Goal: Transaction & Acquisition: Purchase product/service

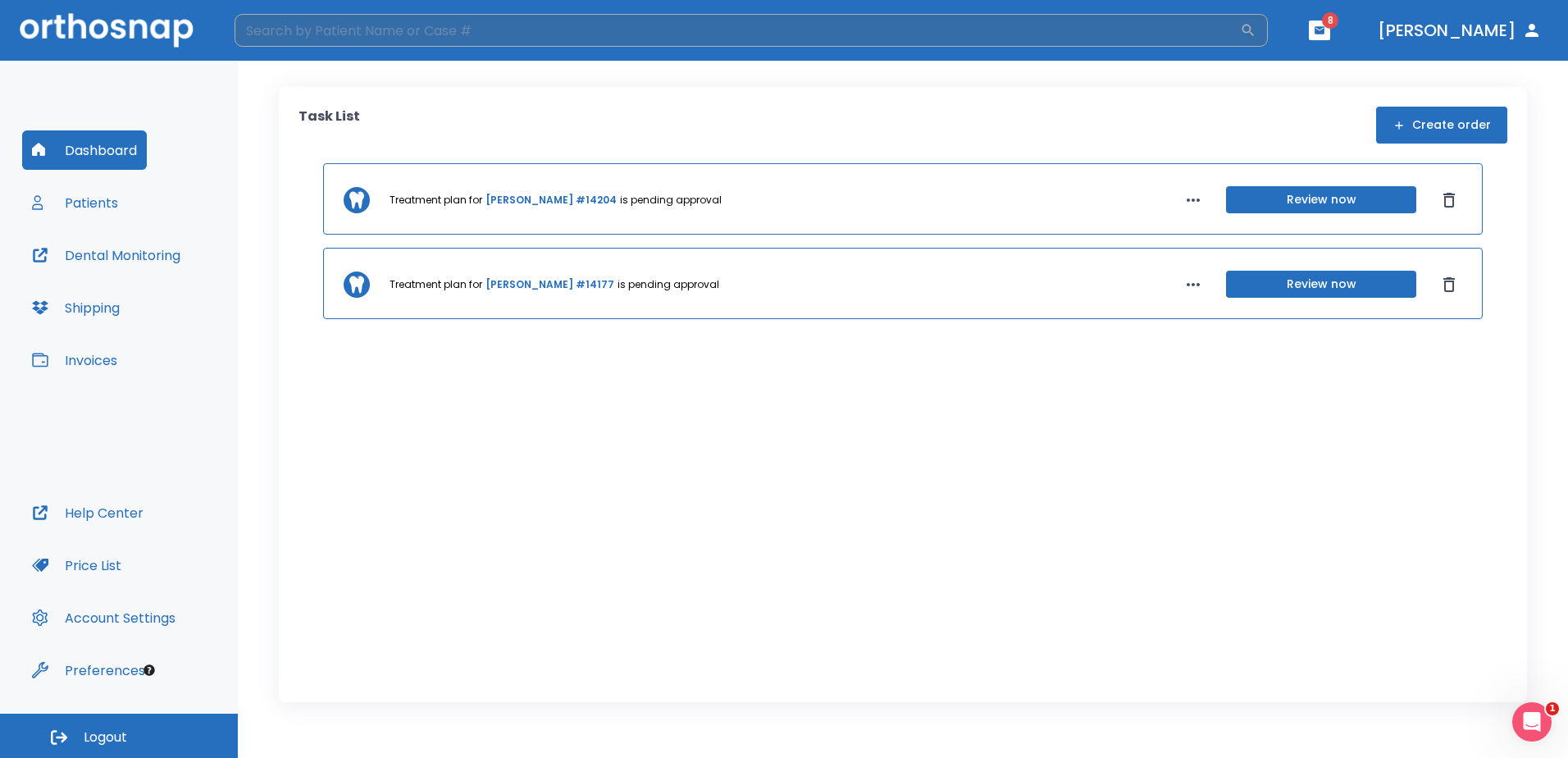
click at [421, 36] on input "search" at bounding box center [737, 30] width 1005 height 33
type input "[PERSON_NAME]"
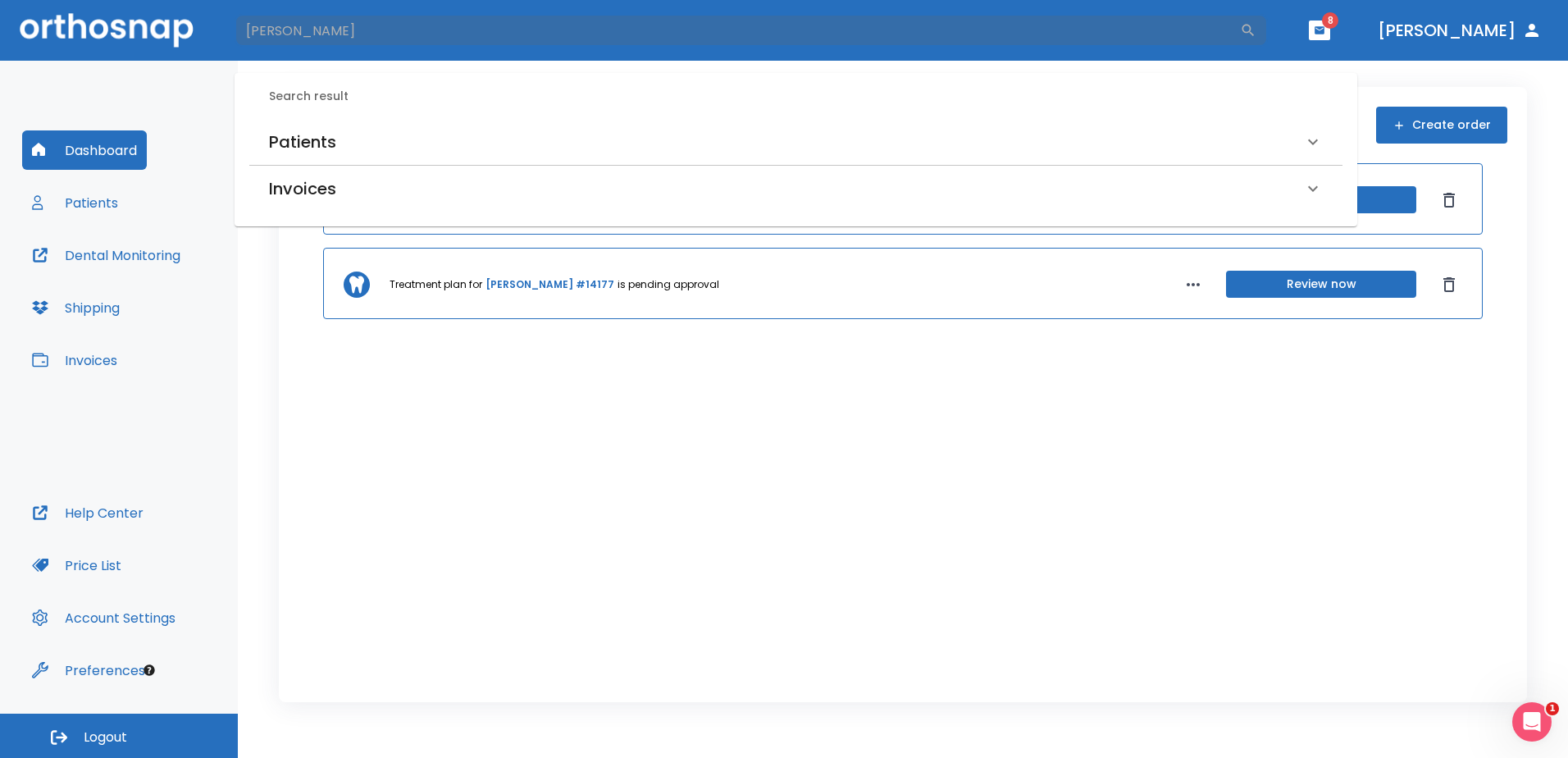
click at [331, 139] on h6 "Patients" at bounding box center [303, 141] width 67 height 26
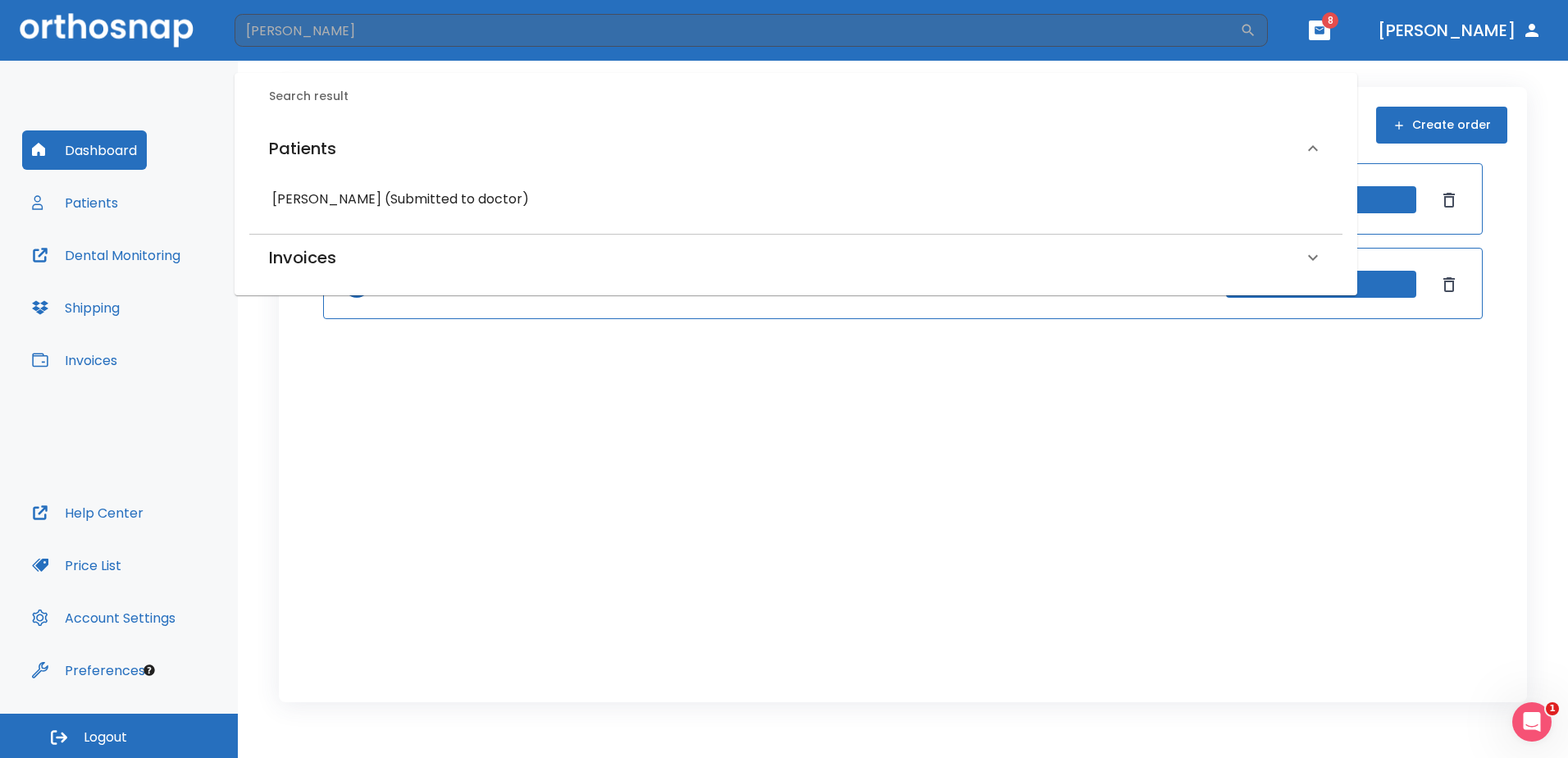
click at [360, 192] on h6 "[PERSON_NAME] (Submitted to doctor)" at bounding box center [796, 198] width 1047 height 23
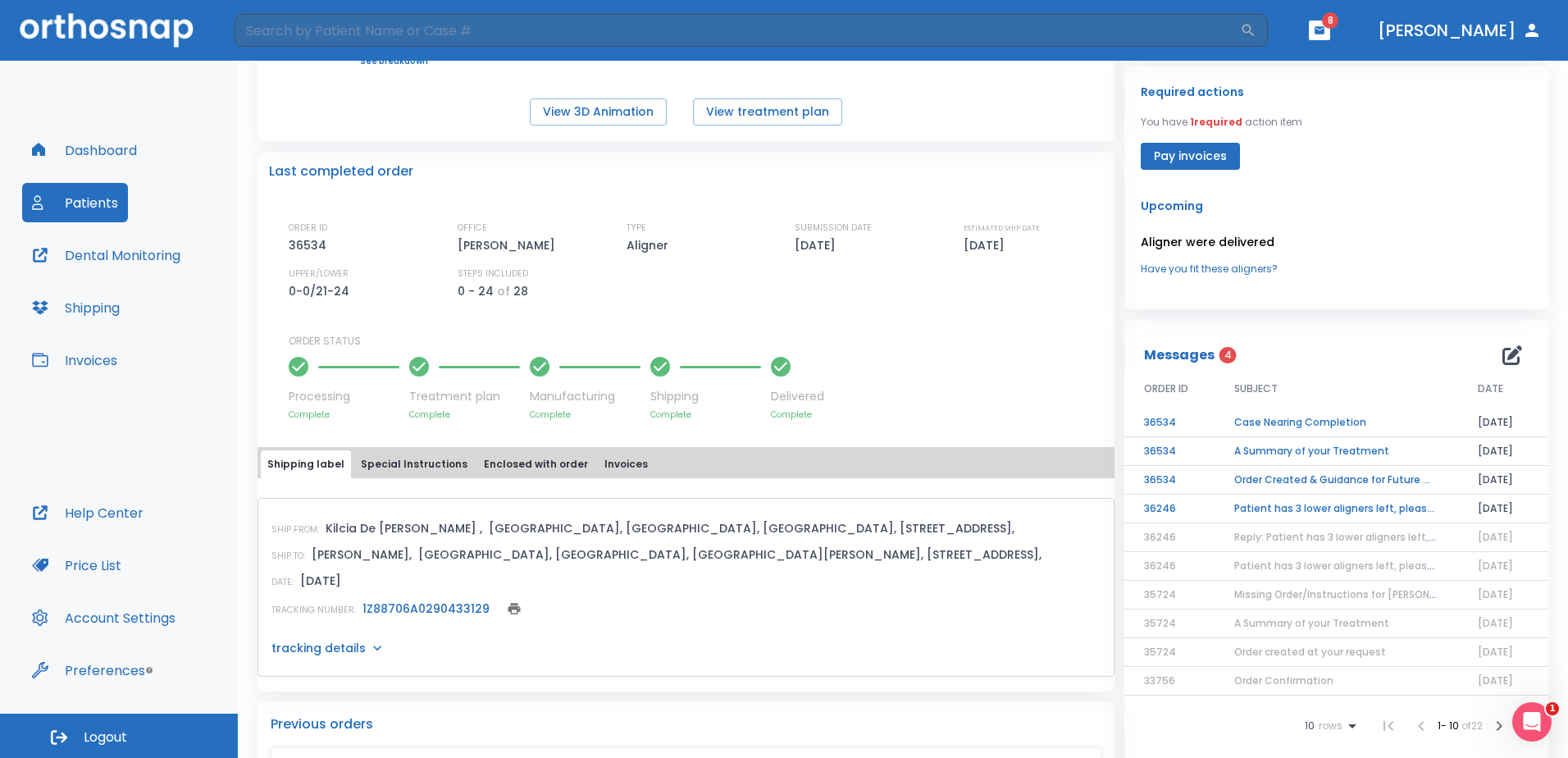
scroll to position [328, 0]
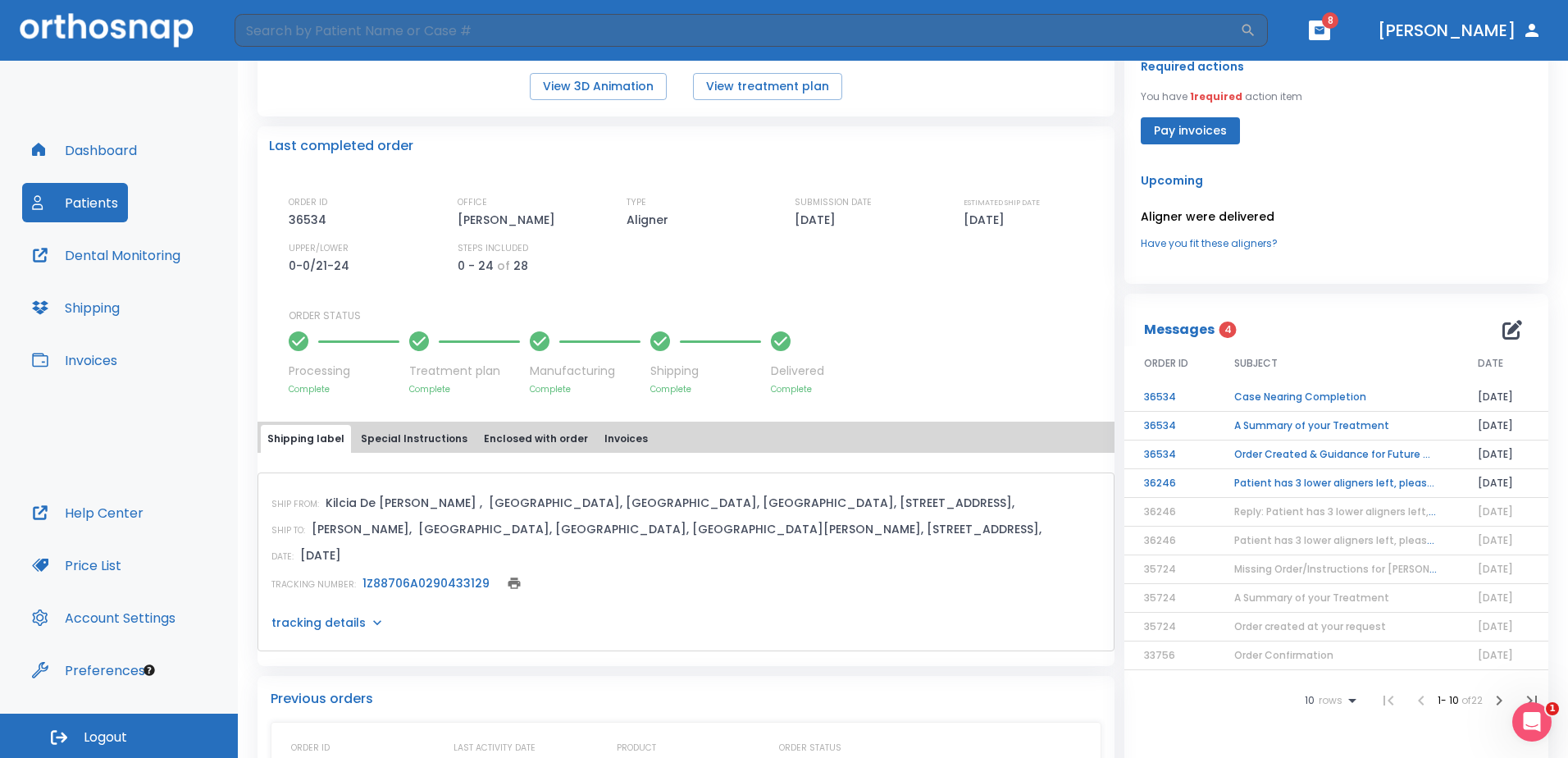
click at [1291, 477] on td "Patient has 3 lower aligners left, please order next set!" at bounding box center [1336, 484] width 244 height 29
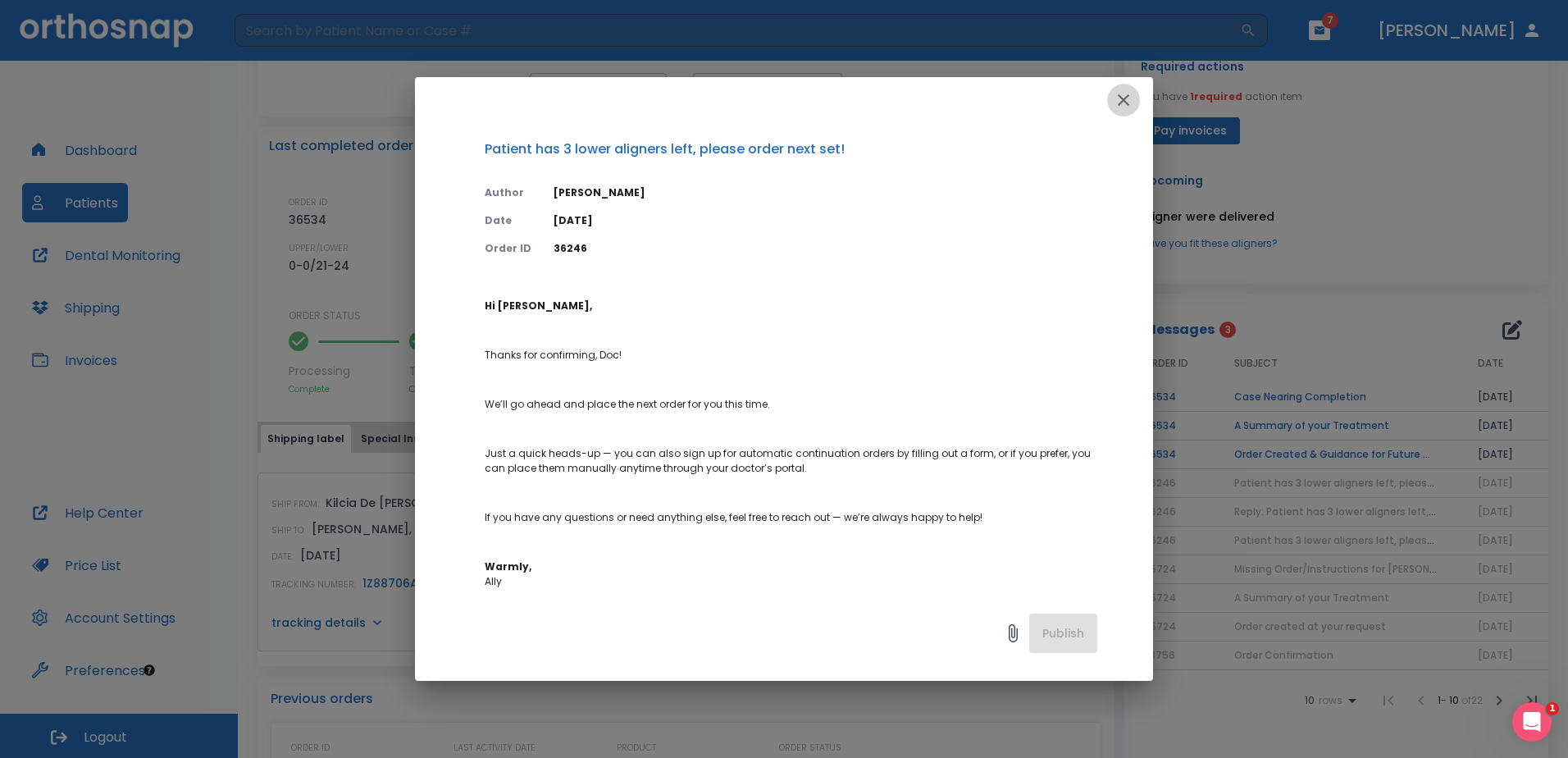
click at [1130, 92] on icon "button" at bounding box center [1124, 101] width 20 height 20
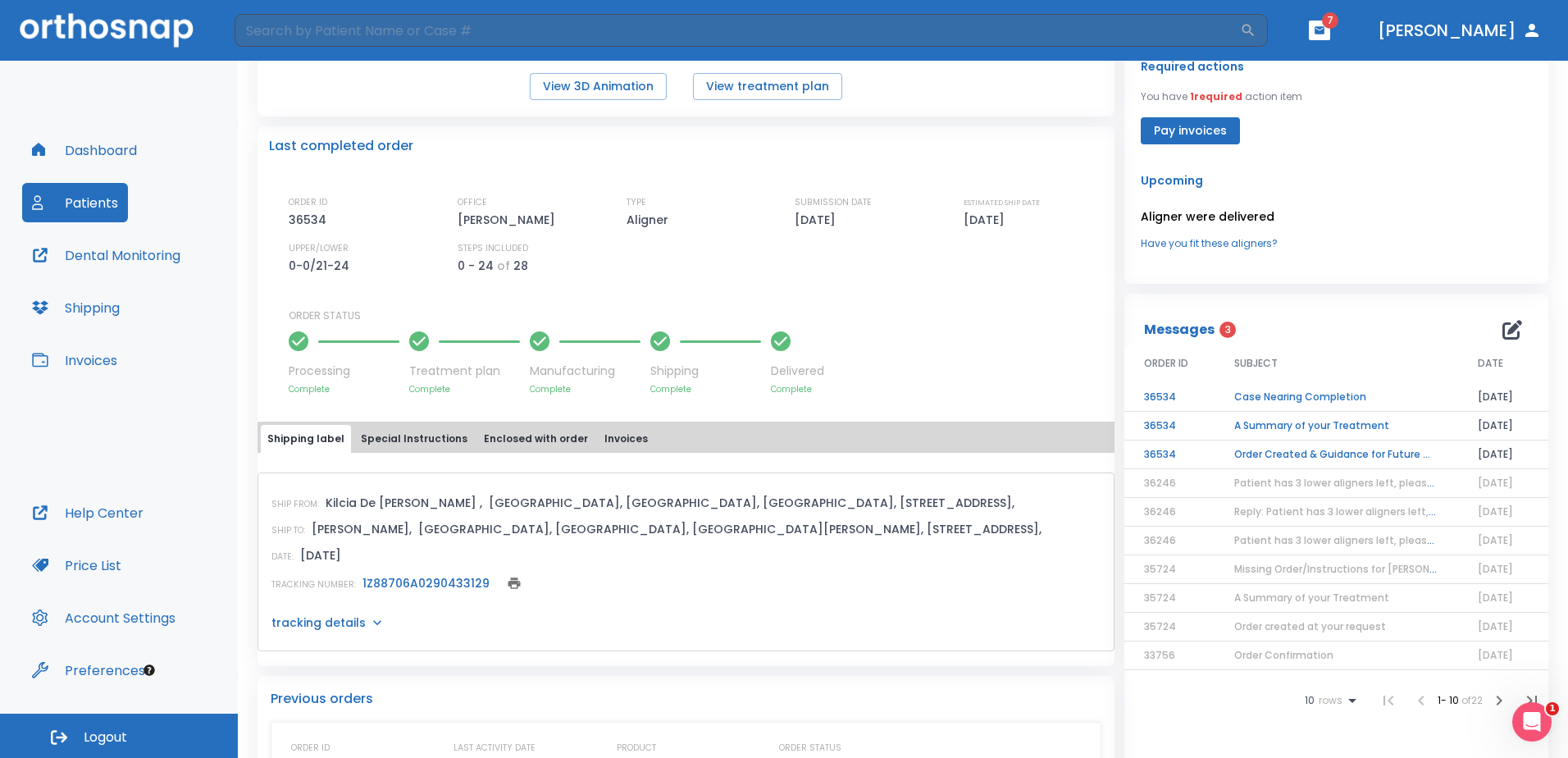
click at [1328, 459] on td "Order Created & Guidance for Future Orders" at bounding box center [1336, 455] width 244 height 29
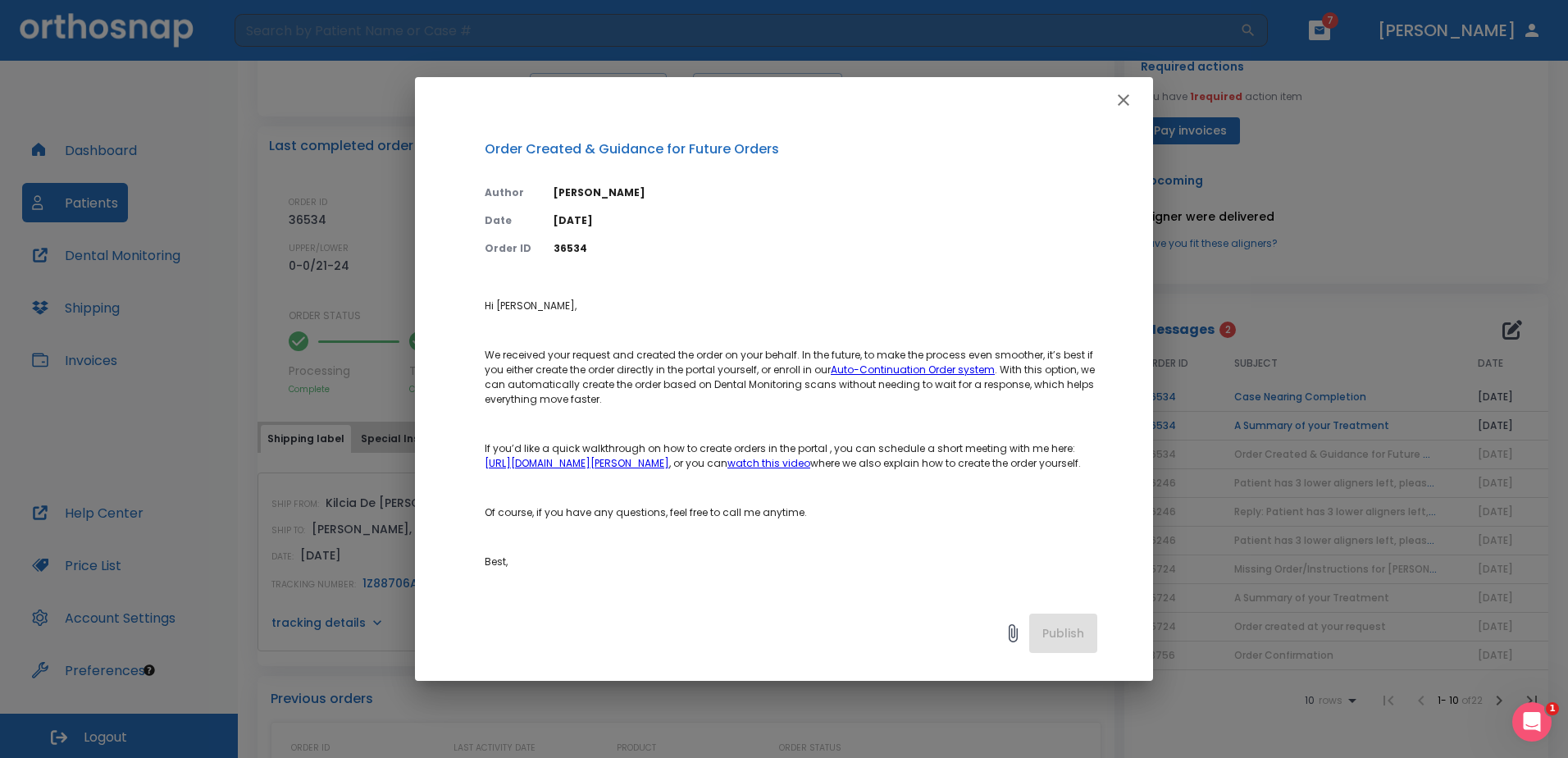
scroll to position [82, 0]
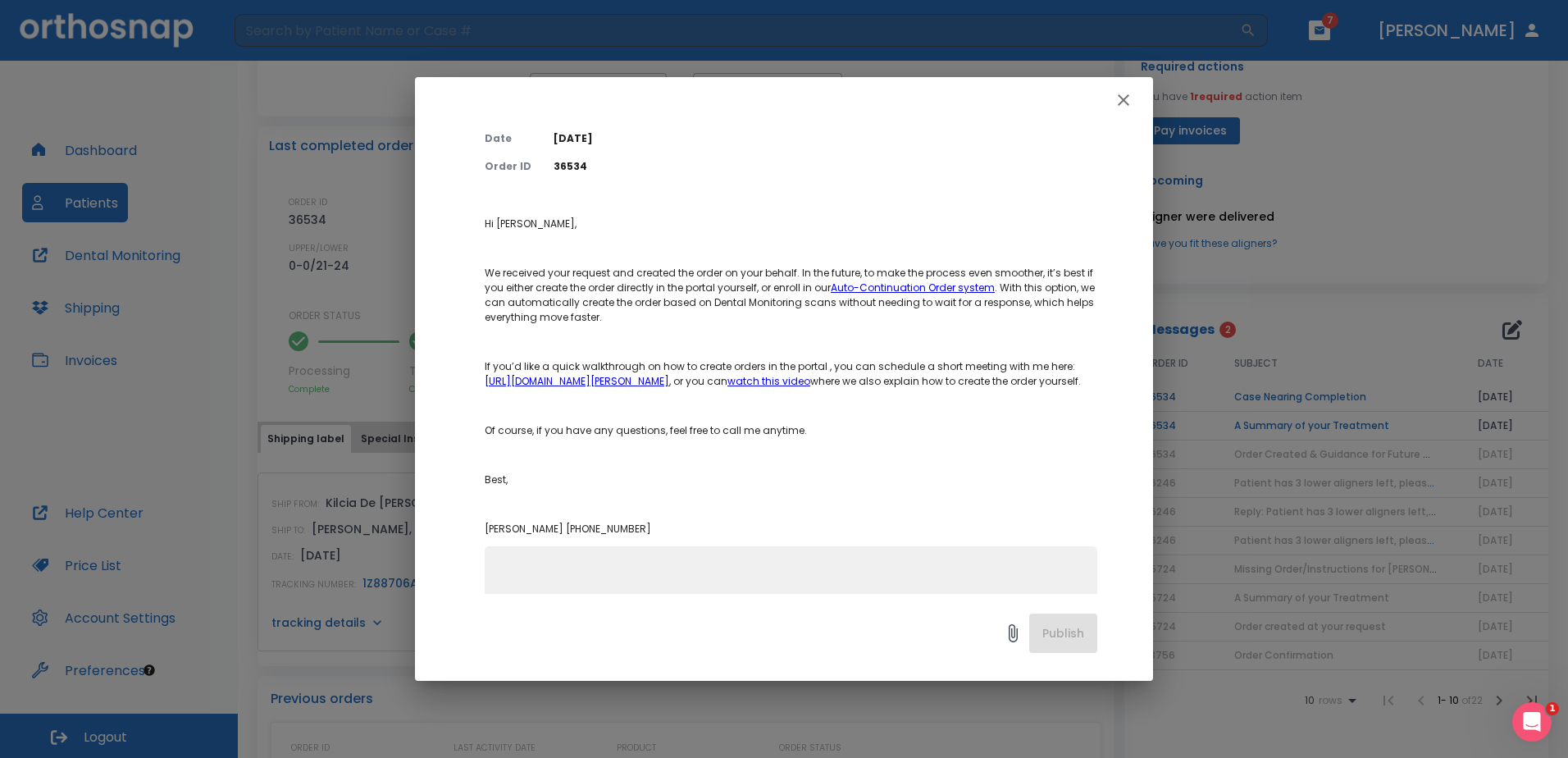
click at [1127, 101] on icon "button" at bounding box center [1124, 101] width 20 height 20
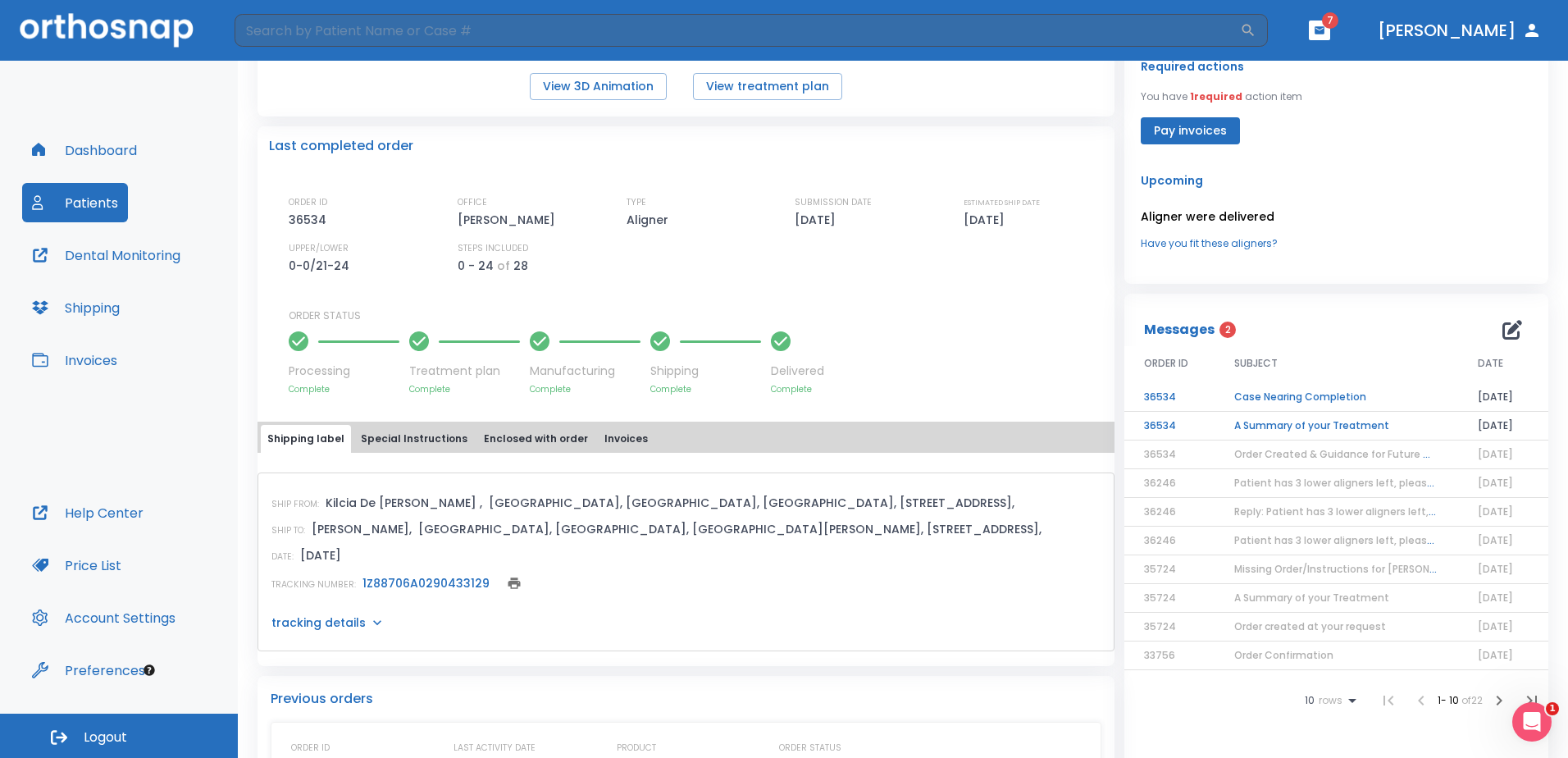
click at [1244, 429] on td "A Summary of your Treatment" at bounding box center [1336, 427] width 244 height 29
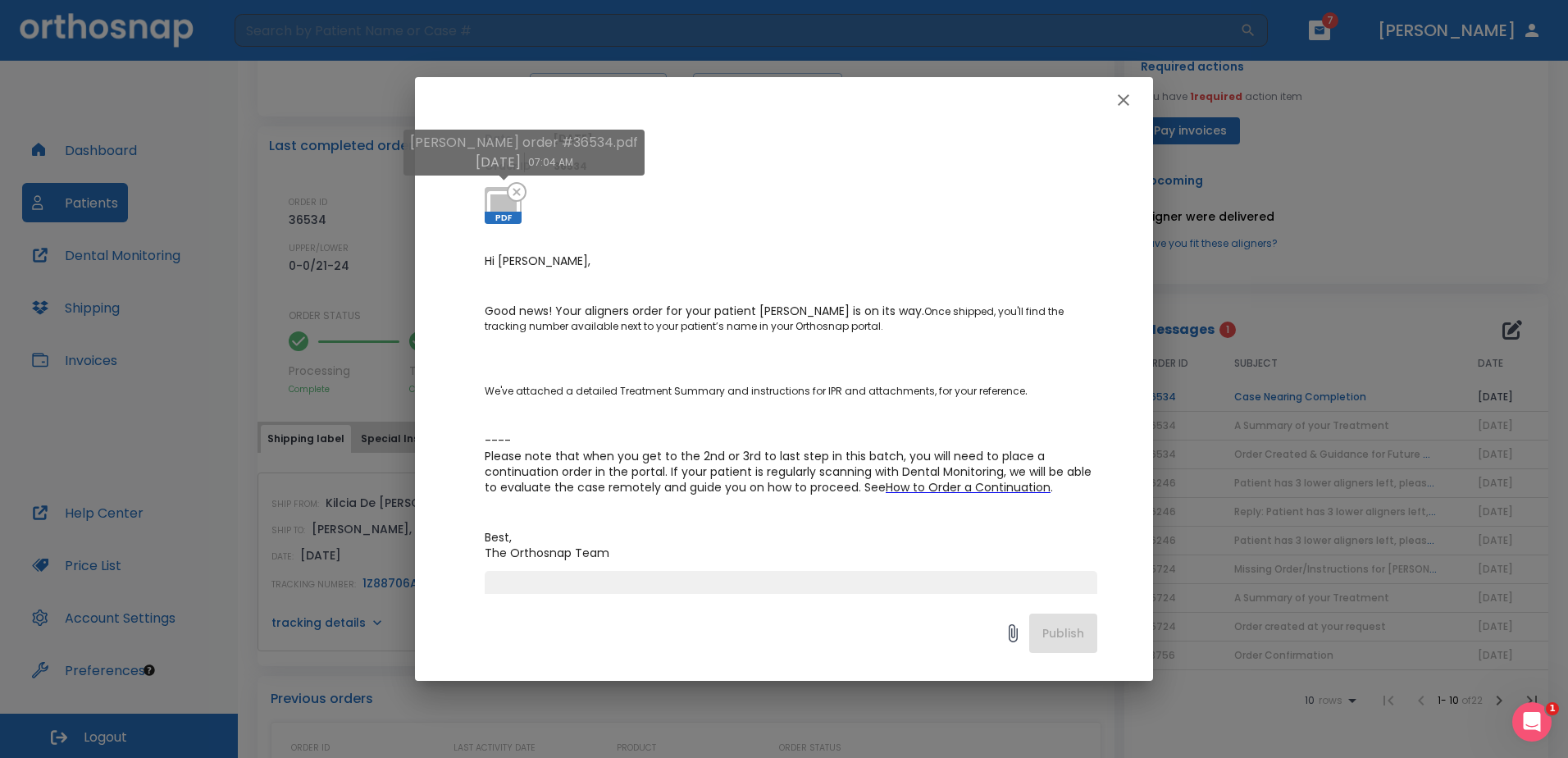
click at [497, 213] on span "PDF" at bounding box center [503, 218] width 37 height 13
click at [1122, 106] on icon "button" at bounding box center [1124, 101] width 20 height 20
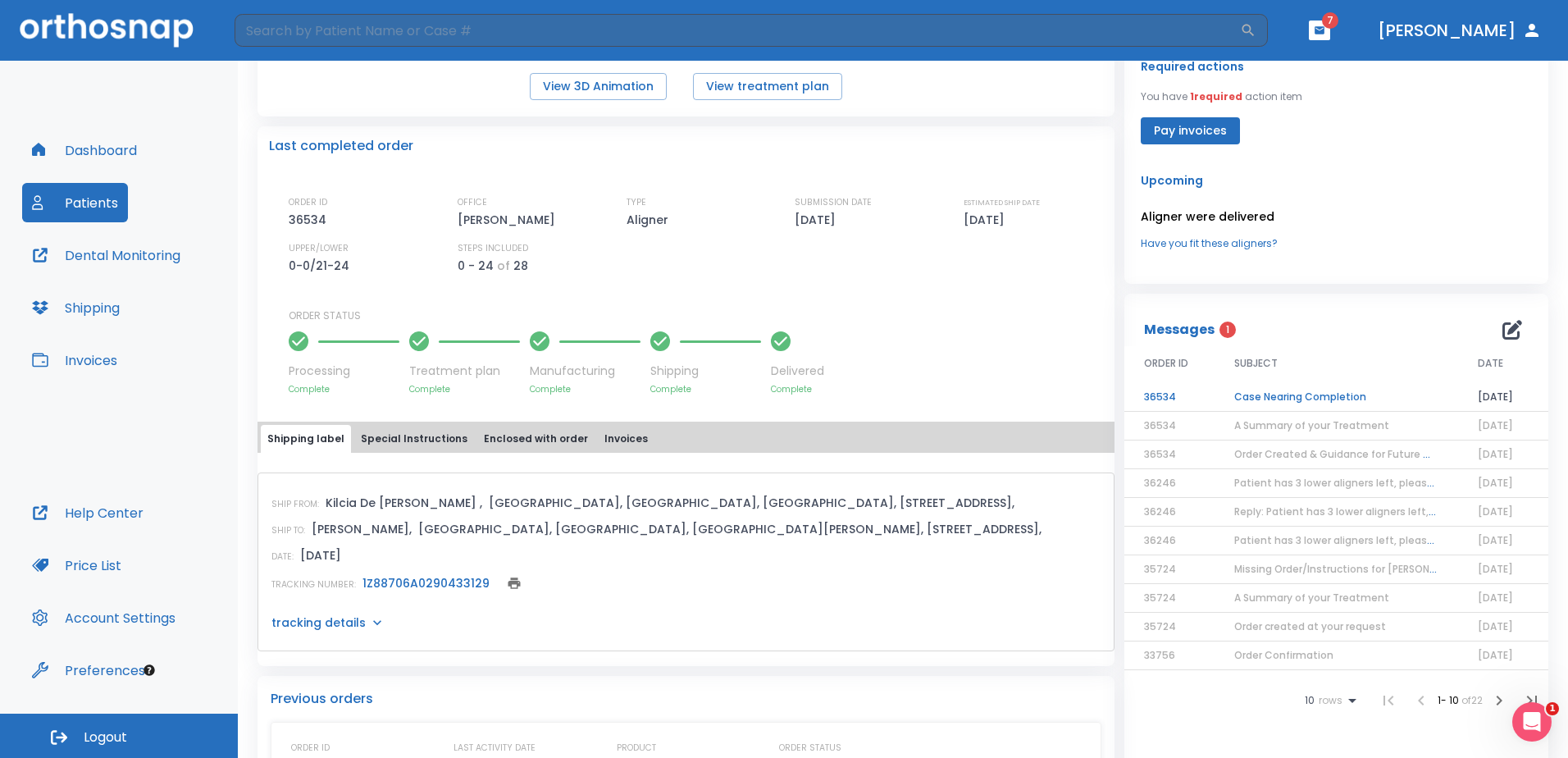
click at [1315, 394] on td "Case Nearing Completion" at bounding box center [1336, 398] width 244 height 29
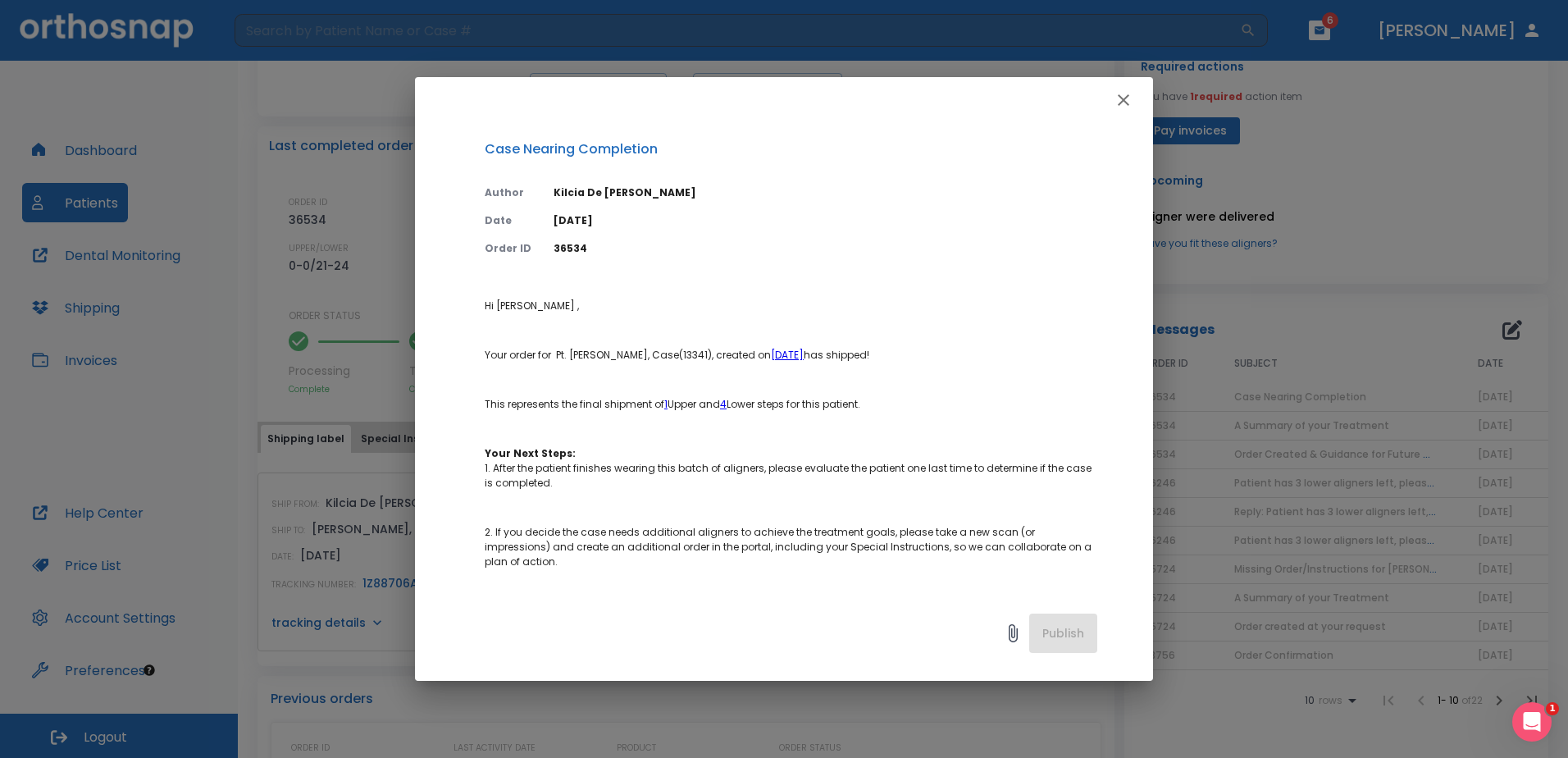
scroll to position [246, 0]
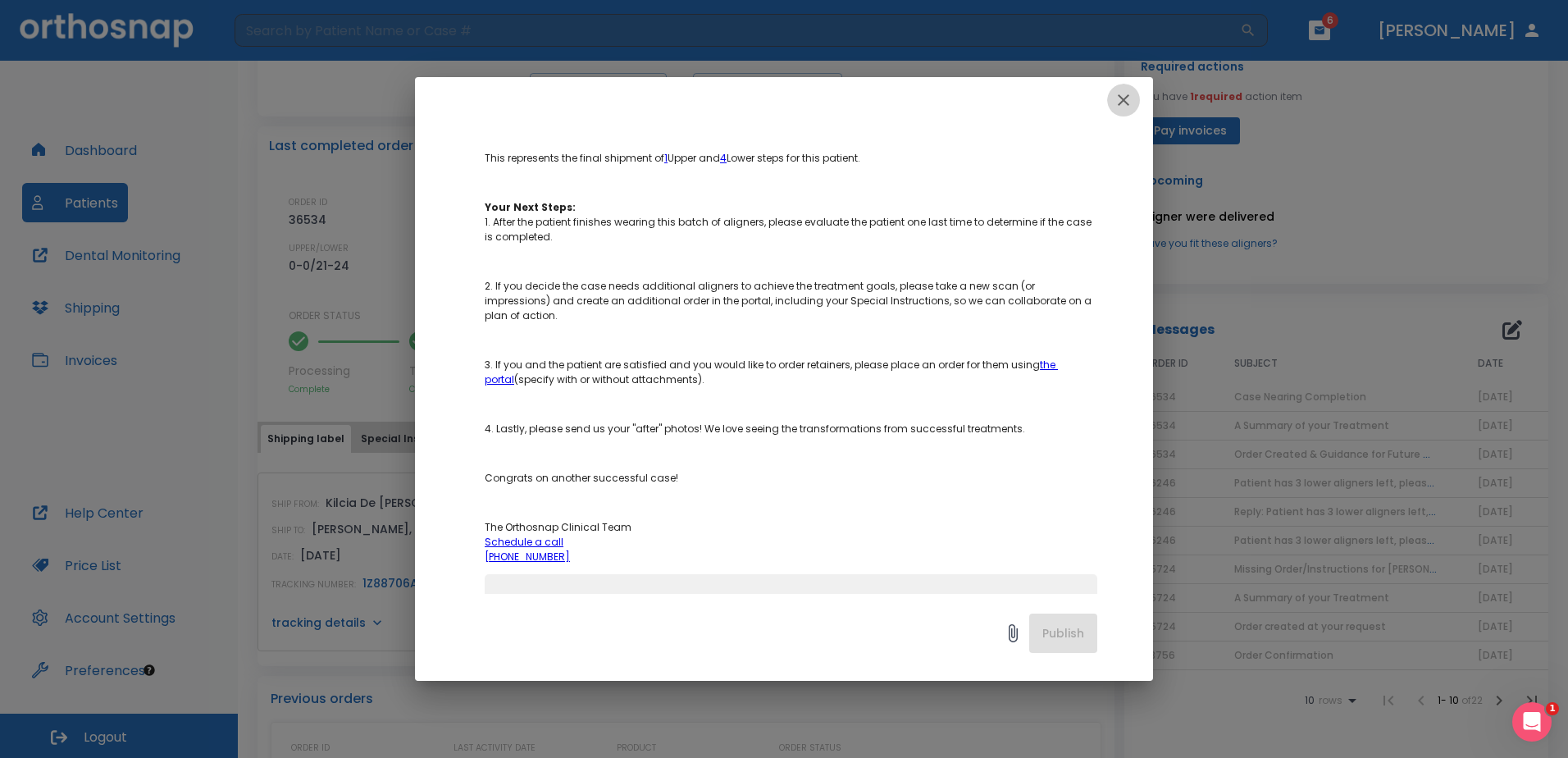
click at [1126, 101] on icon "button" at bounding box center [1123, 100] width 12 height 12
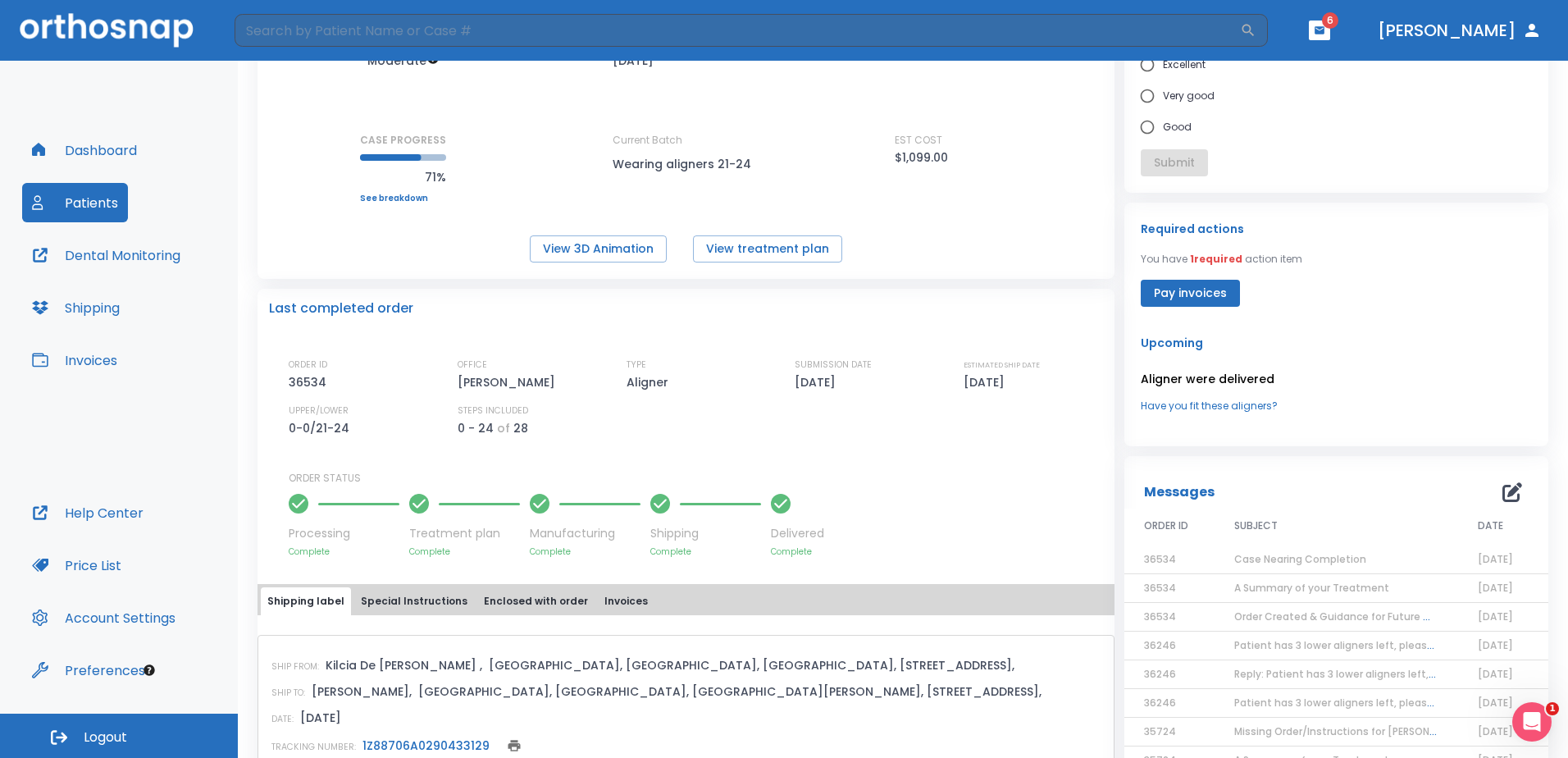
scroll to position [0, 0]
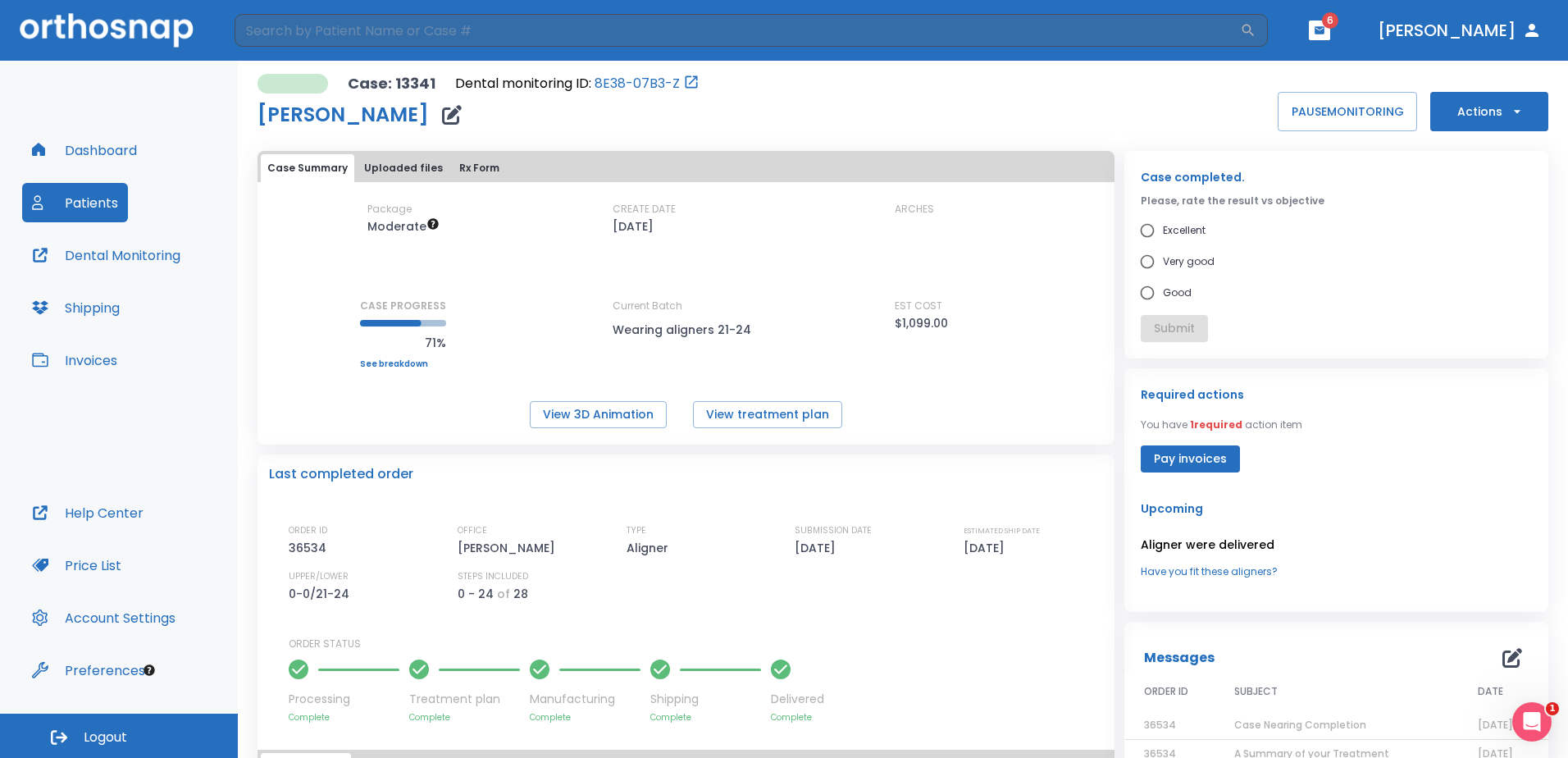
click at [1509, 112] on icon "button" at bounding box center [1517, 111] width 16 height 16
click at [1508, 246] on p "Order Next Aligners" at bounding box center [1479, 240] width 92 height 14
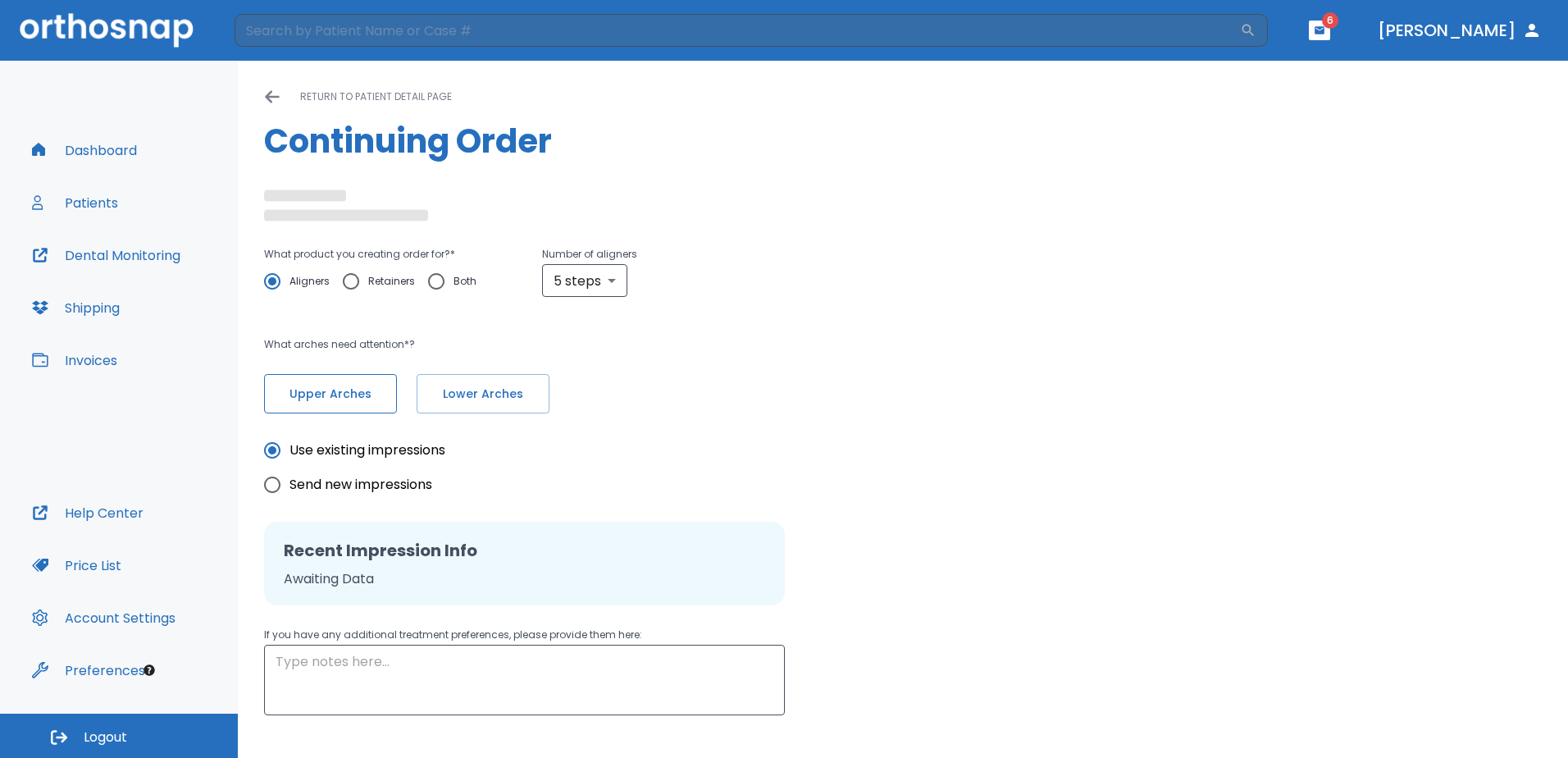
click at [367, 395] on span "Upper Arches" at bounding box center [331, 394] width 99 height 17
radio input "false"
radio input "true"
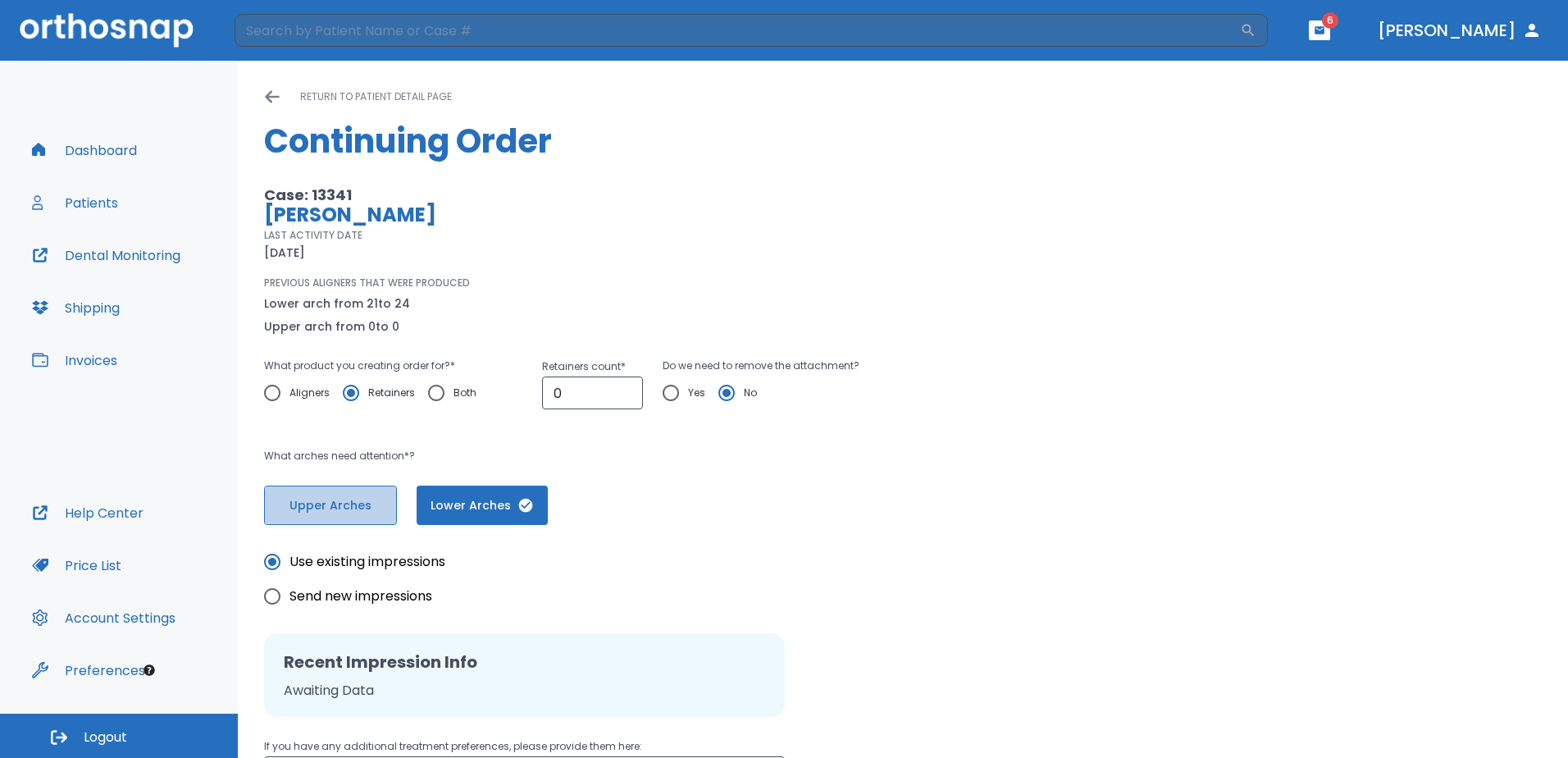
click at [350, 523] on button "Upper Arches" at bounding box center [331, 504] width 133 height 39
click at [477, 513] on span "Lower Arches" at bounding box center [480, 505] width 99 height 17
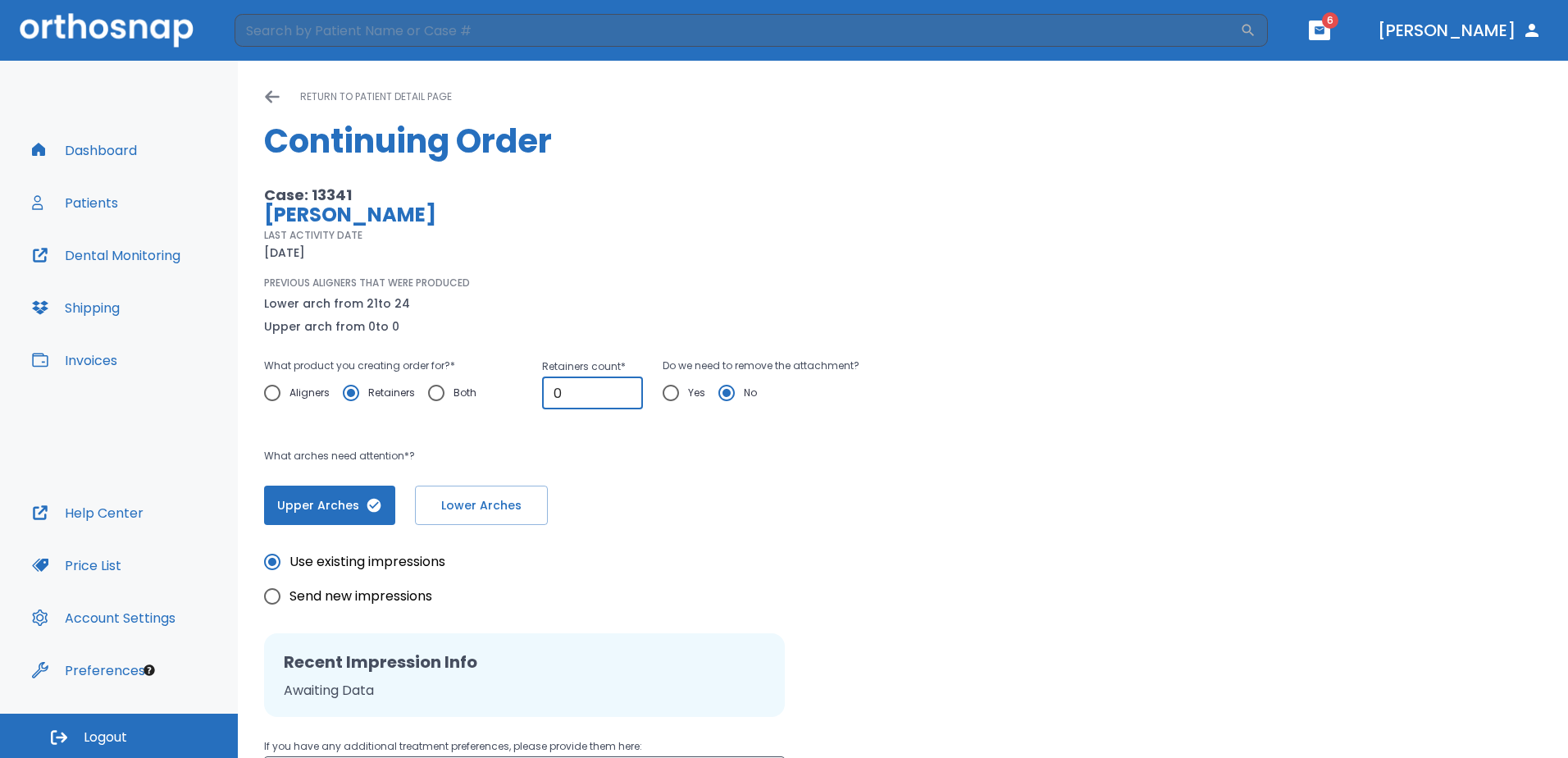
drag, startPoint x: 563, startPoint y: 398, endPoint x: 549, endPoint y: 399, distance: 14.0
click at [549, 399] on input "0" at bounding box center [592, 393] width 101 height 33
type input "1"
click at [964, 331] on div "PREVIOUS ALIGNERS THAT WERE PRODUCED Lower arch from 21 to 24 Upper arch from 0…" at bounding box center [637, 305] width 746 height 61
click at [673, 387] on input "Yes" at bounding box center [671, 393] width 34 height 34
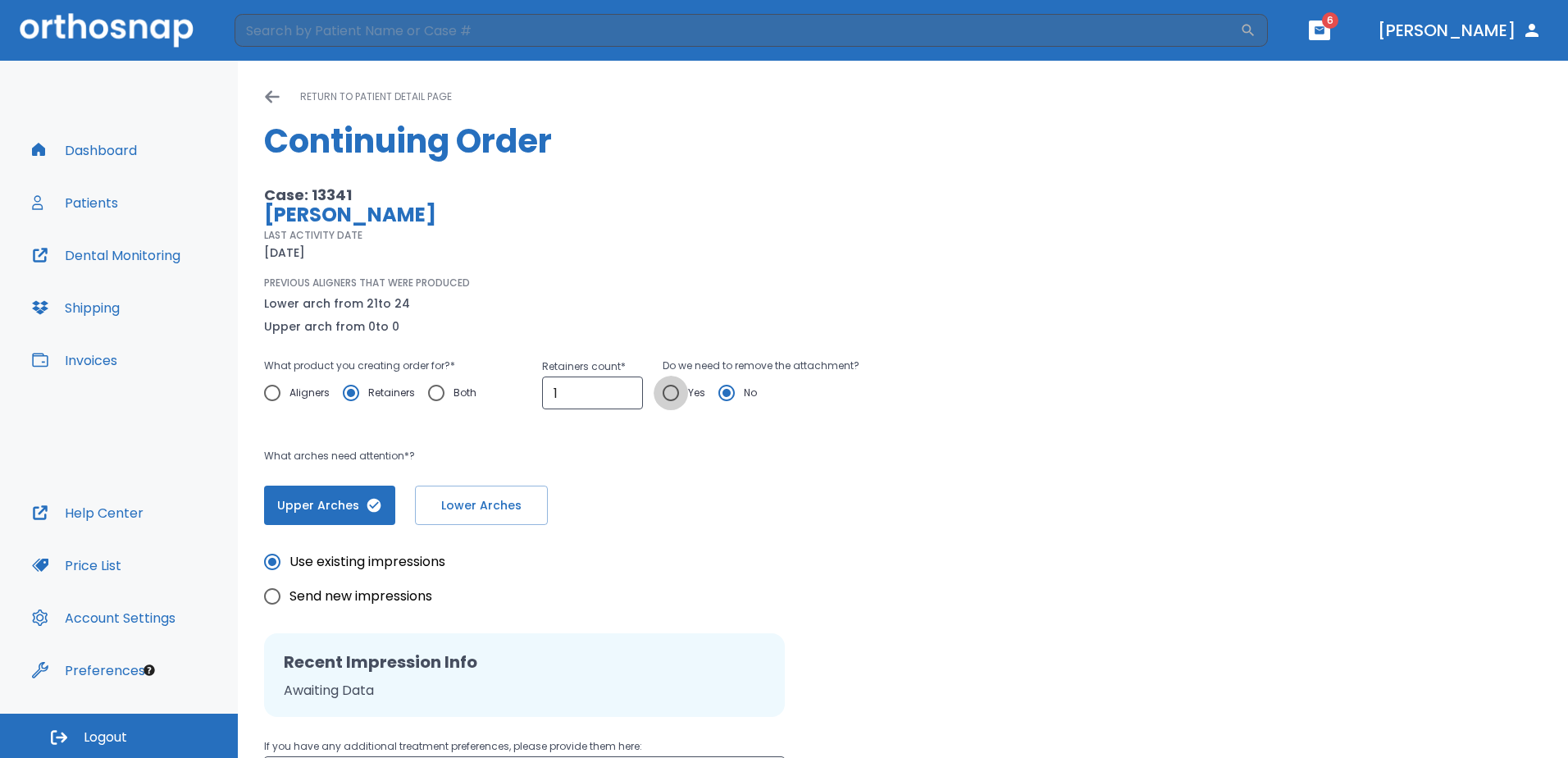
radio input "true"
click at [816, 474] on div "Upper Arches Lower Arches" at bounding box center [637, 494] width 746 height 59
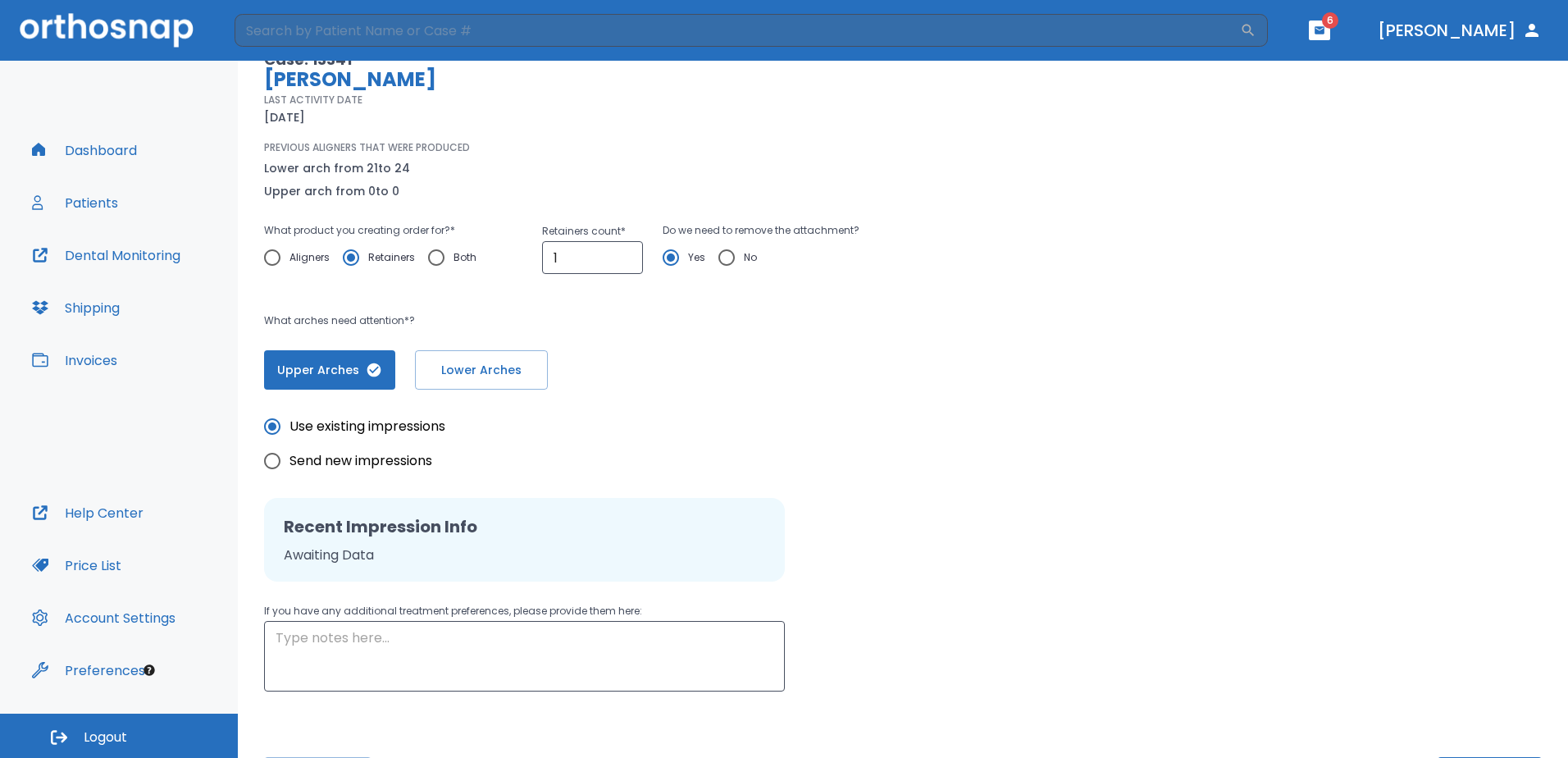
scroll to position [200, 0]
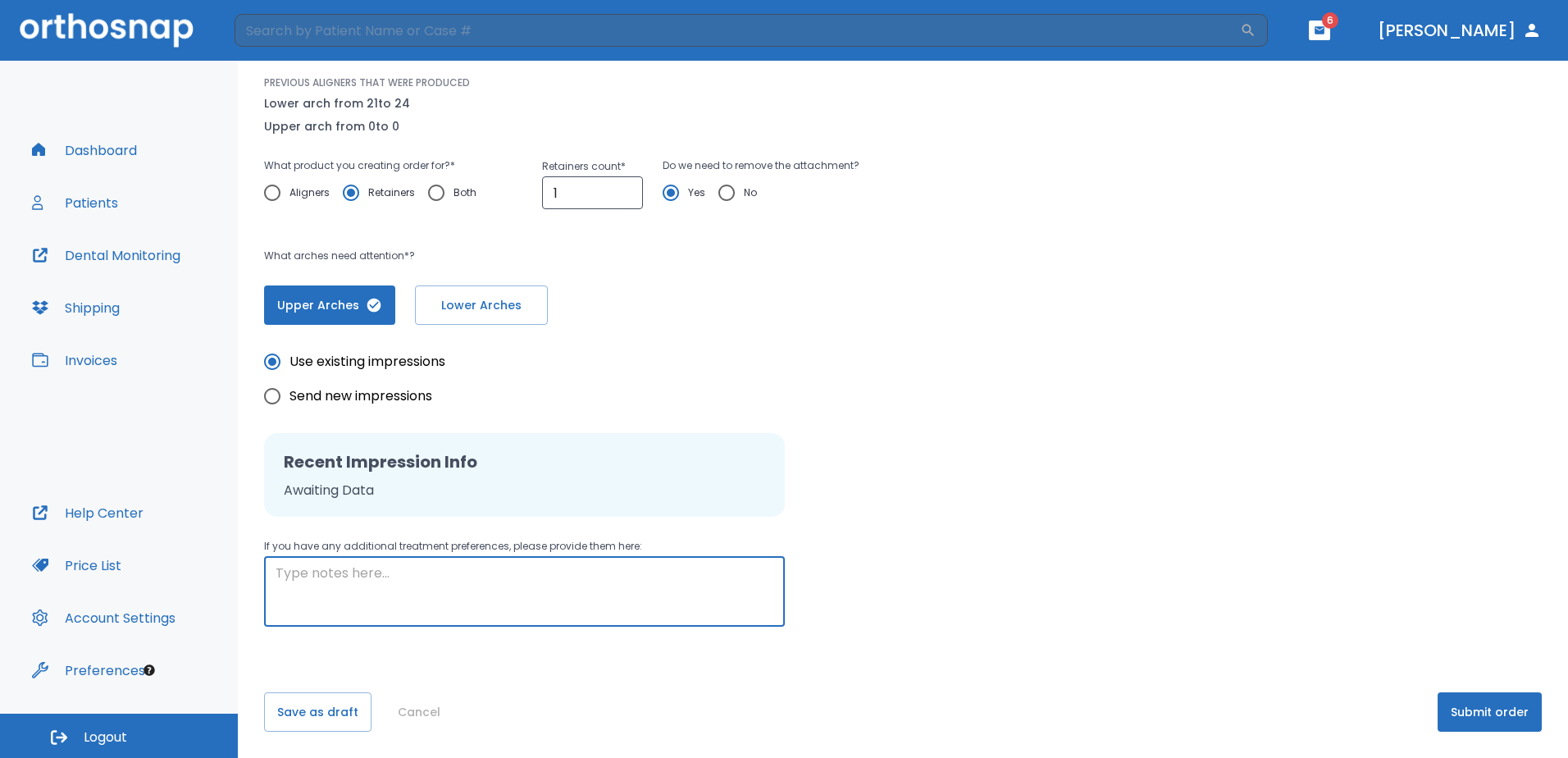
click at [585, 600] on textarea at bounding box center [524, 591] width 498 height 56
click at [1505, 720] on button "Submit order" at bounding box center [1489, 711] width 104 height 39
